Goal: Book appointment/travel/reservation

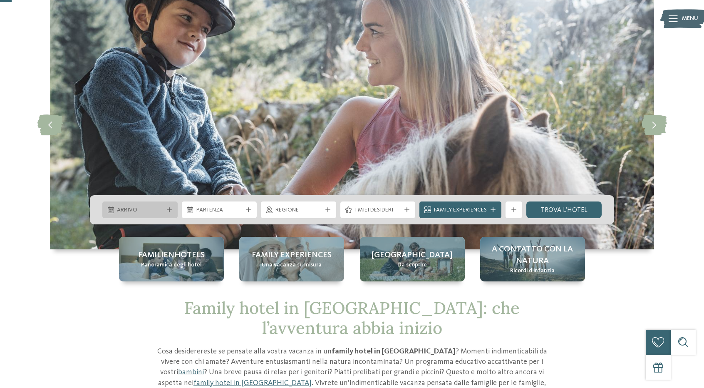
click at [126, 205] on div "Arrivo" at bounding box center [140, 209] width 50 height 9
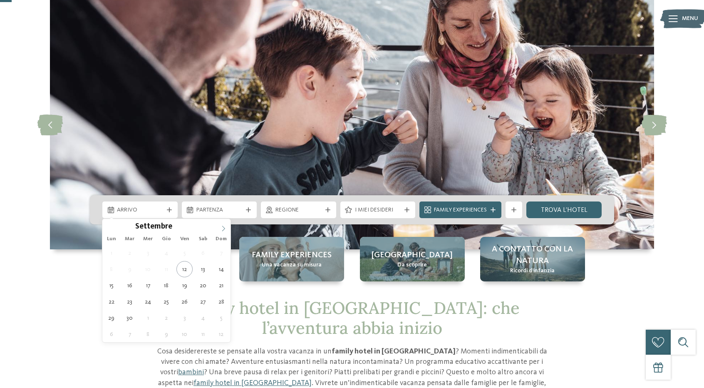
click at [225, 230] on icon at bounding box center [224, 228] width 6 height 6
type div "[DATE]"
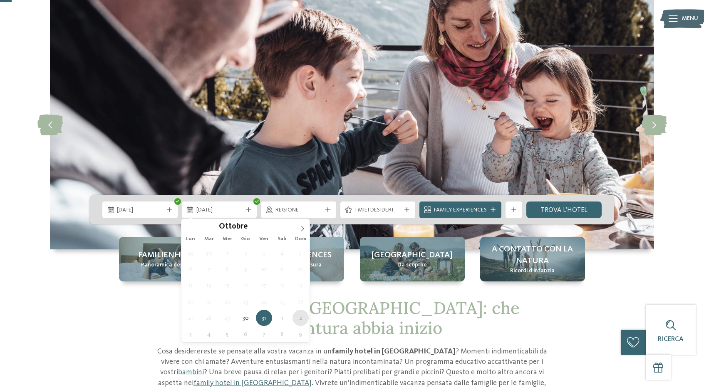
type div "[DATE]"
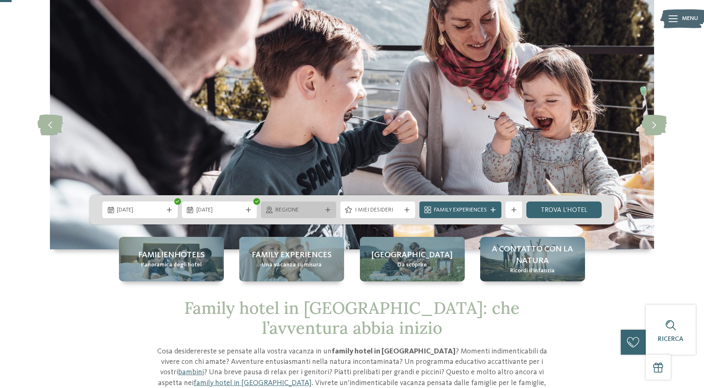
click at [329, 209] on icon at bounding box center [327, 209] width 5 height 5
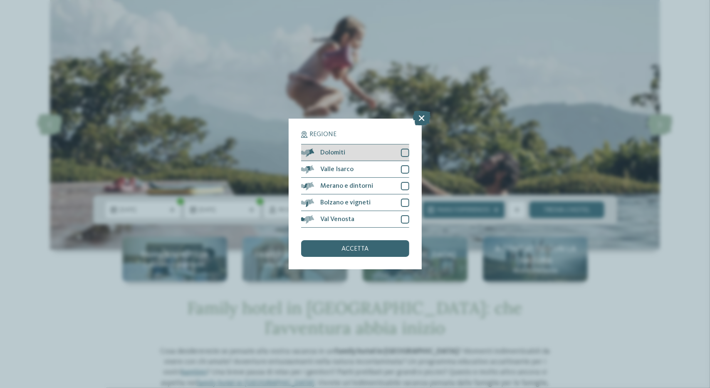
drag, startPoint x: 399, startPoint y: 152, endPoint x: 399, endPoint y: 158, distance: 5.8
click at [399, 155] on div "Dolomiti" at bounding box center [355, 152] width 108 height 17
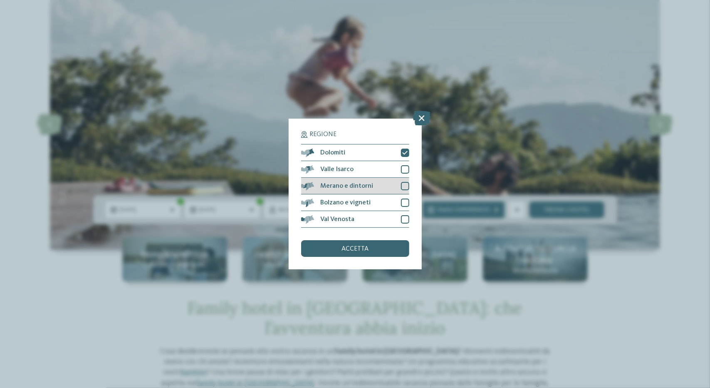
drag, startPoint x: 399, startPoint y: 165, endPoint x: 399, endPoint y: 183, distance: 17.5
click at [400, 168] on div "Valle Isarco" at bounding box center [355, 169] width 108 height 17
click at [399, 190] on div "Merano e dintorni" at bounding box center [355, 186] width 108 height 17
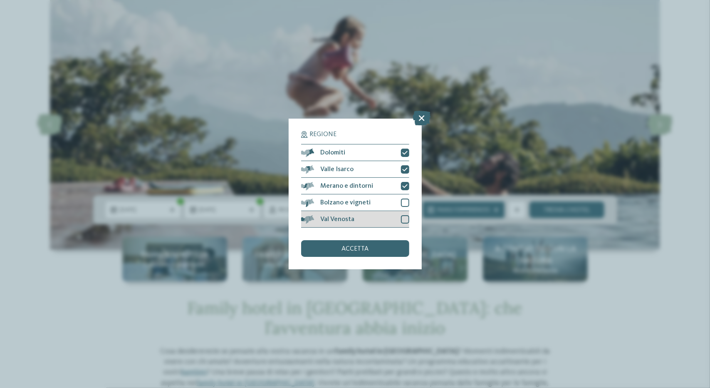
drag, startPoint x: 400, startPoint y: 202, endPoint x: 404, endPoint y: 223, distance: 22.0
click at [400, 203] on div "Bolzano e vigneti" at bounding box center [355, 202] width 108 height 17
drag, startPoint x: 404, startPoint y: 223, endPoint x: 384, endPoint y: 258, distance: 39.5
click at [404, 223] on div "Val Venosta" at bounding box center [355, 219] width 108 height 17
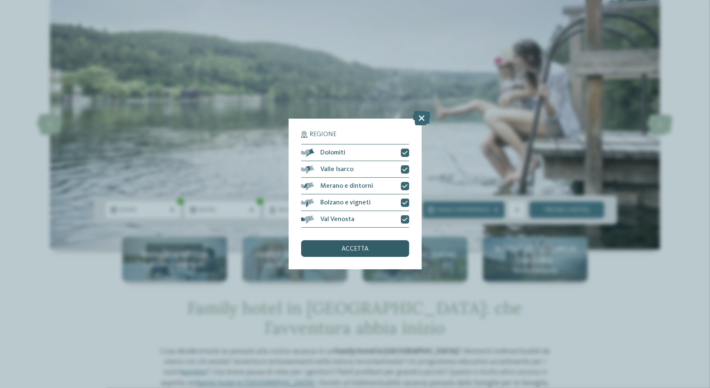
click at [369, 253] on div "accetta" at bounding box center [355, 248] width 108 height 17
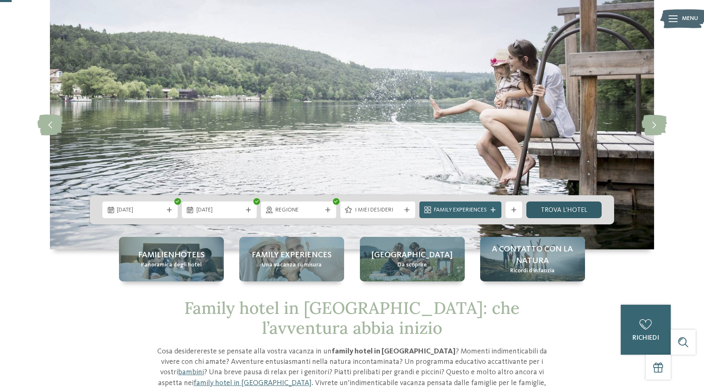
drag, startPoint x: 572, startPoint y: 199, endPoint x: 571, endPoint y: 207, distance: 7.6
click at [572, 199] on div "30.10.2025 02.11.2025" at bounding box center [352, 209] width 524 height 29
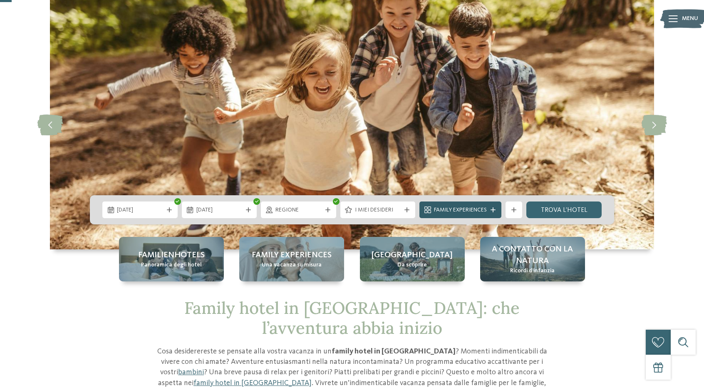
click at [485, 210] on span "Family Experiences" at bounding box center [460, 210] width 53 height 8
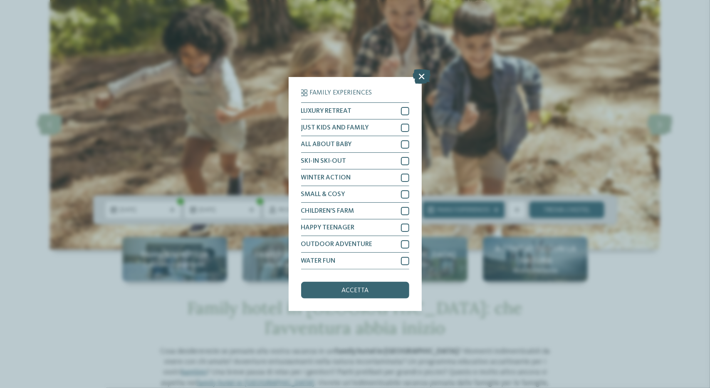
click at [420, 79] on icon at bounding box center [422, 76] width 18 height 15
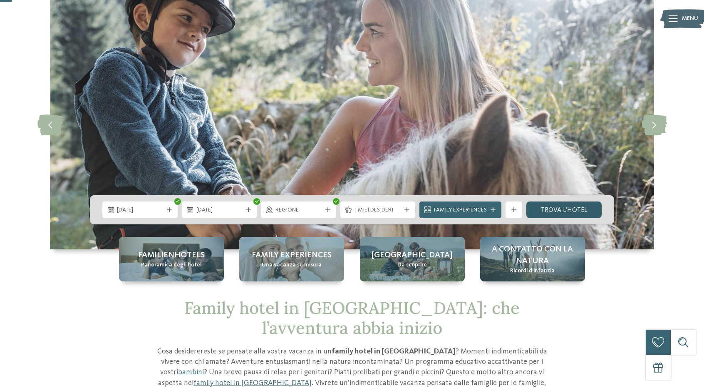
click at [545, 210] on link "trova l’hotel" at bounding box center [563, 209] width 75 height 17
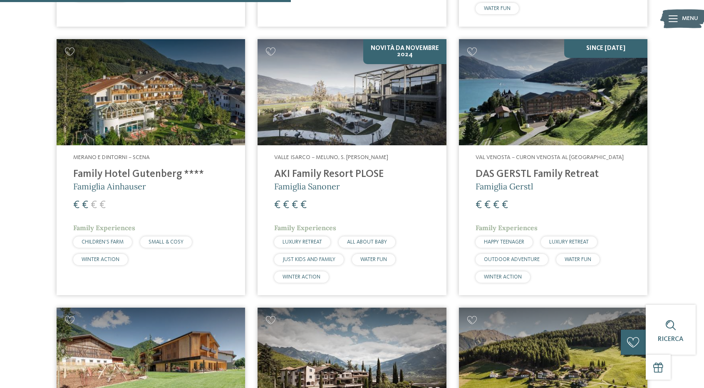
scroll to position [859, 0]
